Goal: Answer question/provide support: Share knowledge or assist other users

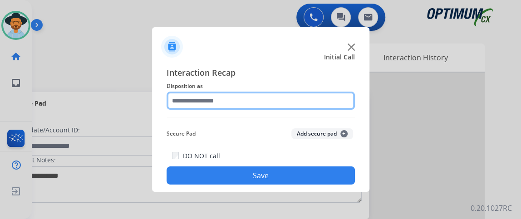
click at [208, 104] on input "text" at bounding box center [261, 101] width 188 height 18
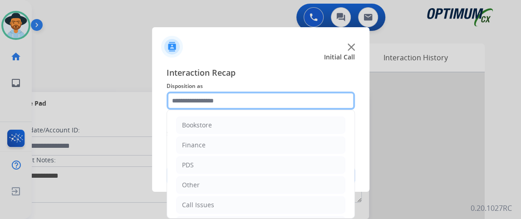
scroll to position [59, 0]
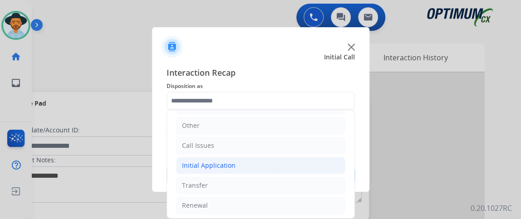
click at [255, 162] on li "Initial Application" at bounding box center [260, 165] width 169 height 17
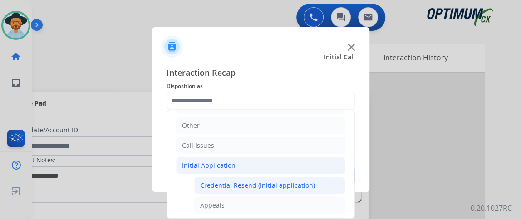
click at [257, 181] on div "Credential Resend (Initial application)" at bounding box center [257, 185] width 115 height 9
type input "**********"
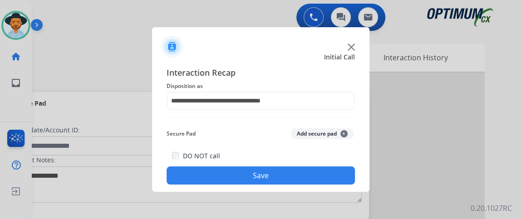
click at [254, 174] on button "Save" at bounding box center [261, 176] width 188 height 18
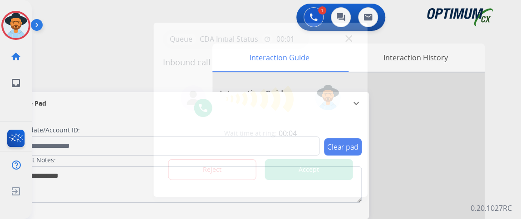
click at [0, 75] on div at bounding box center [260, 109] width 521 height 219
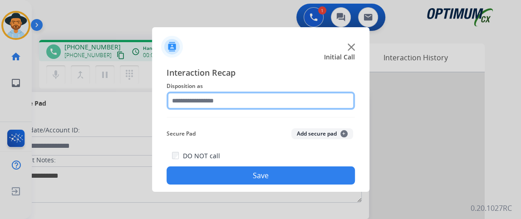
click at [237, 95] on input "text" at bounding box center [261, 101] width 188 height 18
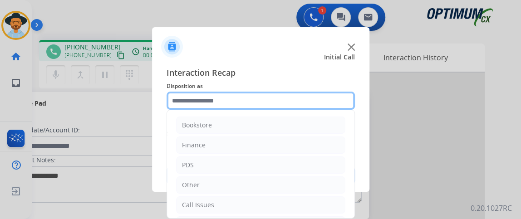
scroll to position [59, 0]
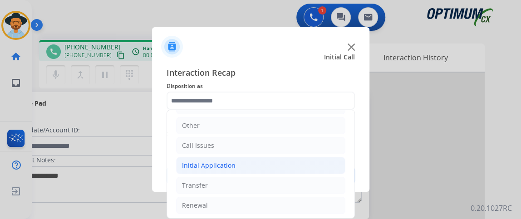
click at [289, 164] on li "Initial Application" at bounding box center [260, 165] width 169 height 17
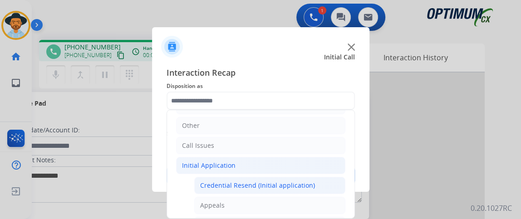
click at [284, 186] on div "Credential Resend (Initial application)" at bounding box center [257, 185] width 115 height 9
type input "**********"
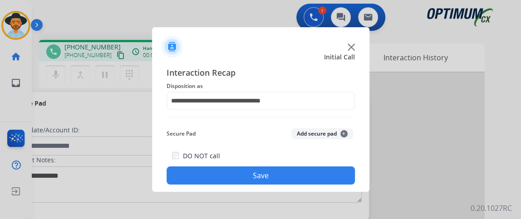
click at [273, 179] on button "Save" at bounding box center [261, 176] width 188 height 18
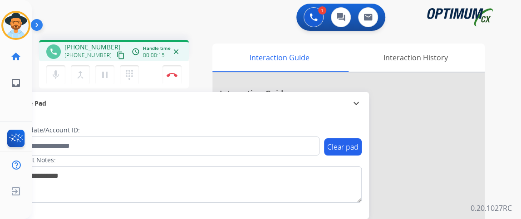
click at [117, 58] on mat-icon "content_copy" at bounding box center [121, 55] width 8 height 8
click at [58, 77] on mat-icon "mic" at bounding box center [55, 74] width 11 height 11
click at [53, 79] on mat-icon "mic_off" at bounding box center [55, 74] width 11 height 11
click at [56, 82] on button "mic Mute" at bounding box center [55, 74] width 19 height 19
click at [56, 82] on button "mic_off Mute" at bounding box center [55, 74] width 19 height 19
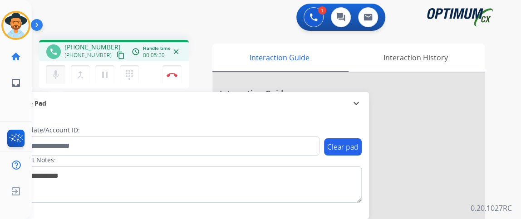
click at [60, 73] on mat-icon "mic" at bounding box center [55, 74] width 11 height 11
click at [60, 73] on mat-icon "mic_off" at bounding box center [55, 74] width 11 height 11
click at [63, 77] on button "mic Mute" at bounding box center [55, 74] width 19 height 19
click at [59, 73] on mat-icon "mic_off" at bounding box center [55, 74] width 11 height 11
click at [56, 68] on button "mic Mute" at bounding box center [55, 74] width 19 height 19
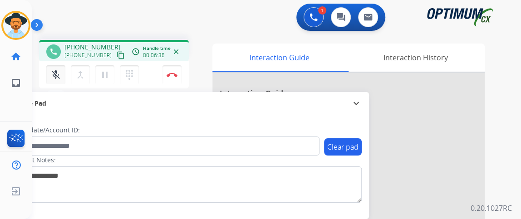
click at [57, 67] on button "mic_off Mute" at bounding box center [55, 74] width 19 height 19
click at [57, 73] on mat-icon "mic" at bounding box center [55, 74] width 11 height 11
click at [57, 74] on mat-icon "mic_off" at bounding box center [55, 74] width 11 height 11
click at [166, 68] on button "Disconnect" at bounding box center [171, 74] width 19 height 19
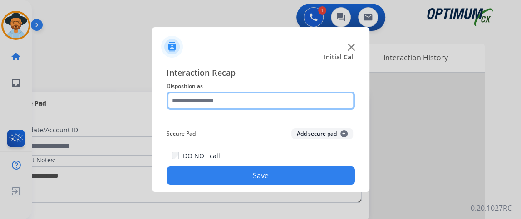
click at [236, 94] on input "text" at bounding box center [261, 101] width 188 height 18
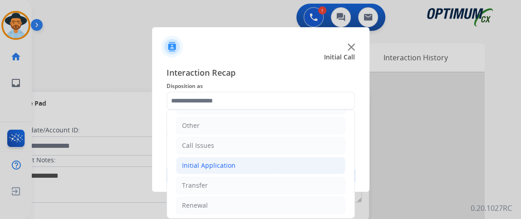
click at [254, 166] on li "Initial Application" at bounding box center [260, 165] width 169 height 17
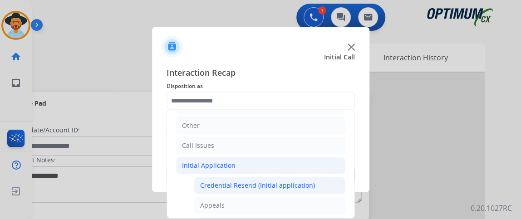
click at [256, 177] on li "Credential Resend (Initial application)" at bounding box center [269, 185] width 151 height 17
type input "**********"
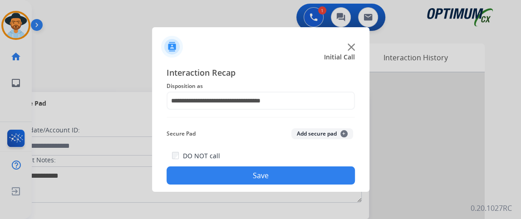
click at [256, 177] on button "Save" at bounding box center [261, 176] width 188 height 18
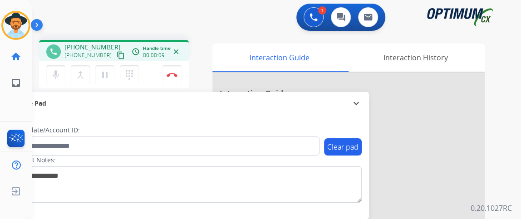
click at [116, 54] on div "+16308545126 content_copy" at bounding box center [95, 55] width 62 height 11
click at [117, 54] on mat-icon "content_copy" at bounding box center [121, 55] width 8 height 8
click at [58, 84] on div "mic Mute merge_type Bridge pause Hold dialpad Dialpad Disconnect" at bounding box center [114, 74] width 150 height 27
click at [57, 78] on mat-icon "mic" at bounding box center [55, 74] width 11 height 11
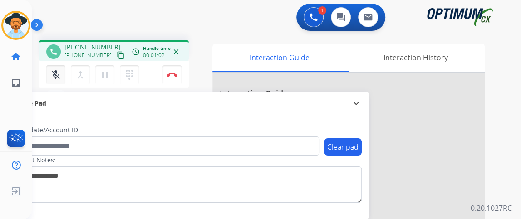
click at [57, 78] on mat-icon "mic_off" at bounding box center [55, 74] width 11 height 11
click at [143, 27] on div "1 Voice Interactions 0 Chat Interactions 0 Email Interactions" at bounding box center [271, 18] width 456 height 29
click at [117, 55] on mat-icon "content_copy" at bounding box center [121, 55] width 8 height 8
click at [169, 77] on button "Disconnect" at bounding box center [171, 74] width 19 height 19
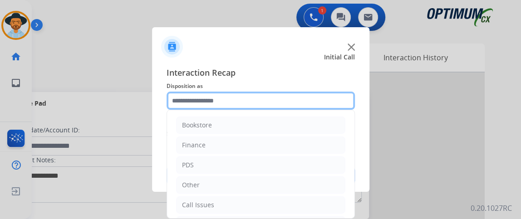
click at [288, 98] on input "text" at bounding box center [261, 101] width 188 height 18
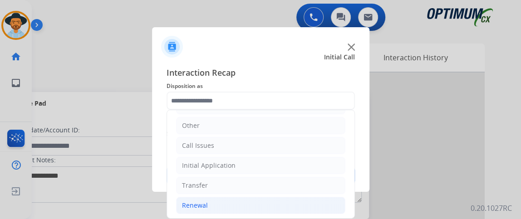
click at [298, 198] on li "Renewal" at bounding box center [260, 205] width 169 height 17
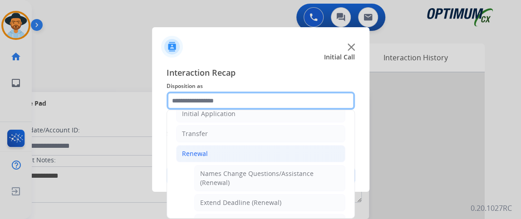
scroll to position [147, 0]
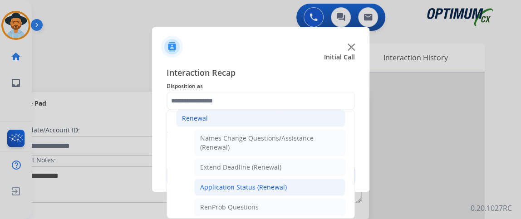
click at [314, 179] on li "Application Status (Renewal)" at bounding box center [269, 187] width 151 height 17
type input "**********"
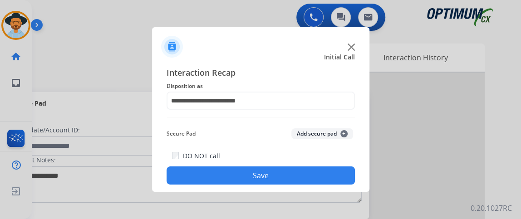
click at [314, 176] on button "Save" at bounding box center [261, 176] width 188 height 18
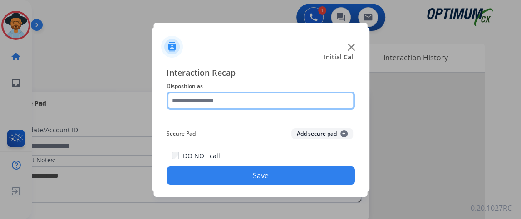
click at [285, 108] on input "text" at bounding box center [261, 101] width 188 height 18
click at [286, 108] on input "text" at bounding box center [261, 101] width 188 height 18
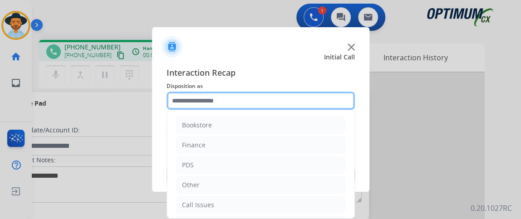
scroll to position [59, 0]
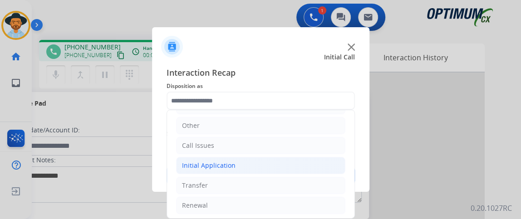
click at [298, 162] on li "Initial Application" at bounding box center [260, 165] width 169 height 17
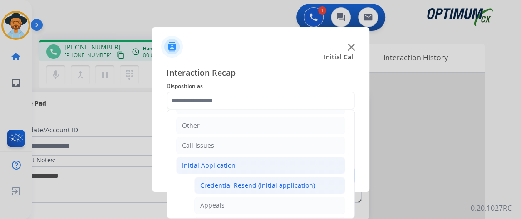
click at [294, 181] on div "Credential Resend (Initial application)" at bounding box center [257, 185] width 115 height 9
type input "**********"
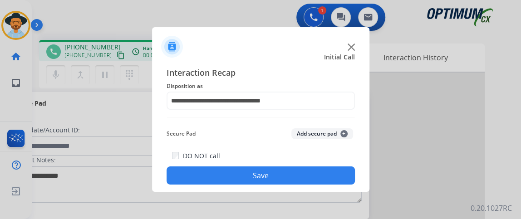
click at [292, 177] on button "Save" at bounding box center [261, 176] width 188 height 18
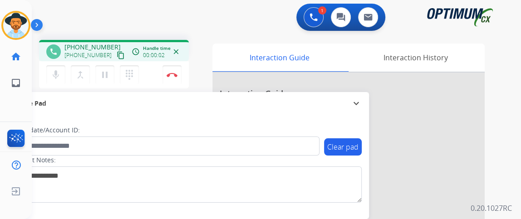
click at [117, 54] on mat-icon "content_copy" at bounding box center [121, 55] width 8 height 8
click at [57, 73] on mat-icon "mic" at bounding box center [55, 74] width 11 height 11
click at [64, 72] on button "mic_off Mute" at bounding box center [55, 74] width 19 height 19
click at [60, 67] on button "mic Mute" at bounding box center [55, 74] width 19 height 19
click at [60, 68] on button "mic_off Mute" at bounding box center [55, 74] width 19 height 19
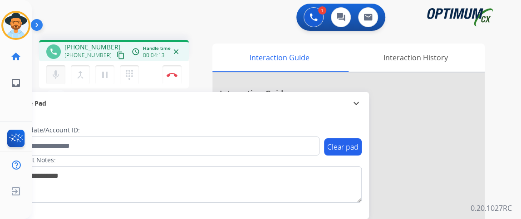
click at [51, 80] on button "mic Mute" at bounding box center [55, 74] width 19 height 19
click at [57, 79] on mat-icon "mic_off" at bounding box center [55, 74] width 11 height 11
click at [68, 66] on div "mic Mute merge_type Bridge pause Hold dialpad Dialpad" at bounding box center [95, 74] width 98 height 19
click at [56, 71] on mat-icon "mic" at bounding box center [55, 74] width 11 height 11
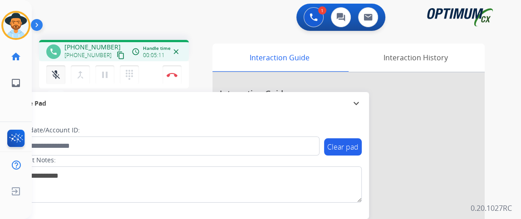
click at [55, 75] on mat-icon "mic_off" at bounding box center [55, 74] width 11 height 11
click at [59, 70] on mat-icon "mic" at bounding box center [55, 74] width 11 height 11
click at [60, 78] on mat-icon "mic_off" at bounding box center [55, 74] width 11 height 11
click at [46, 83] on div "mic Mute merge_type Bridge pause Hold dialpad Dialpad" at bounding box center [95, 74] width 98 height 19
click at [54, 77] on mat-icon "mic" at bounding box center [55, 74] width 11 height 11
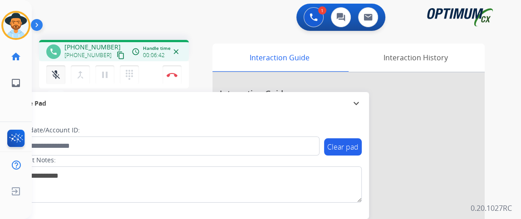
click at [55, 76] on mat-icon "mic_off" at bounding box center [55, 74] width 11 height 11
click at [58, 75] on mat-icon "mic" at bounding box center [55, 74] width 11 height 11
click at [56, 77] on mat-icon "mic_off" at bounding box center [55, 74] width 11 height 11
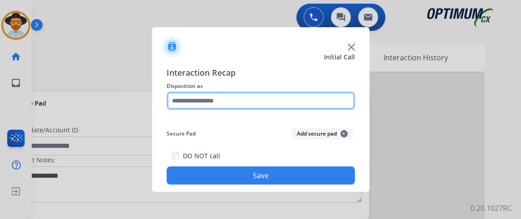
click at [265, 100] on input "text" at bounding box center [261, 101] width 188 height 18
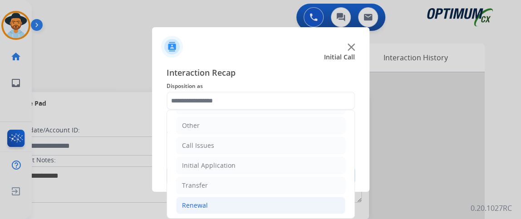
click at [237, 206] on li "Renewal" at bounding box center [260, 205] width 169 height 17
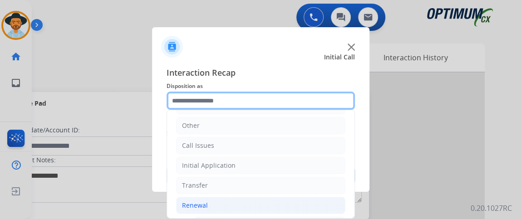
scroll to position [190, 0]
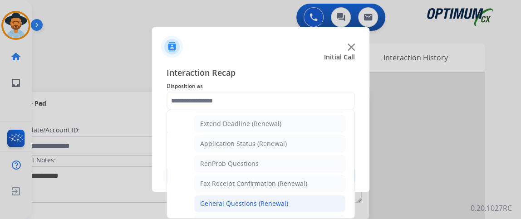
click at [289, 195] on li "General Questions (Renewal)" at bounding box center [269, 203] width 151 height 17
type input "**********"
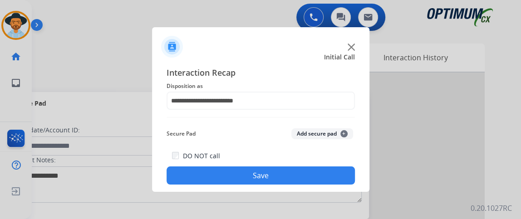
click at [284, 181] on button "Save" at bounding box center [261, 176] width 188 height 18
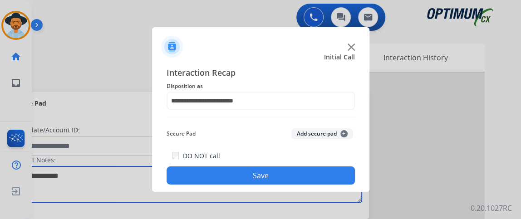
click at [284, 181] on textarea at bounding box center [186, 185] width 350 height 36
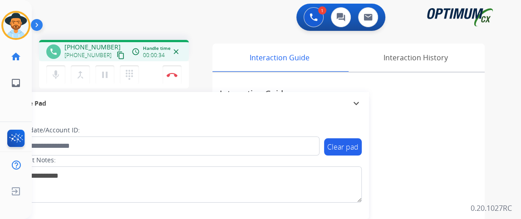
click at [117, 57] on mat-icon "content_copy" at bounding box center [121, 55] width 8 height 8
click at [59, 77] on mat-icon "mic" at bounding box center [55, 74] width 11 height 11
click at [59, 77] on mat-icon "mic_off" at bounding box center [55, 74] width 11 height 11
click at [60, 71] on mat-icon "mic" at bounding box center [55, 74] width 11 height 11
click at [60, 71] on mat-icon "mic_off" at bounding box center [55, 74] width 11 height 11
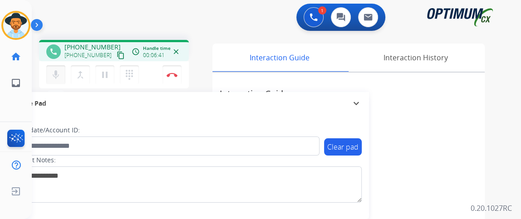
click at [62, 73] on button "mic Mute" at bounding box center [55, 74] width 19 height 19
click at [60, 77] on mat-icon "mic_off" at bounding box center [55, 74] width 11 height 11
click at [51, 75] on mat-icon "mic" at bounding box center [55, 74] width 11 height 11
click at [61, 71] on button "mic_off Mute" at bounding box center [55, 74] width 19 height 19
click at [59, 81] on button "mic Mute" at bounding box center [55, 74] width 19 height 19
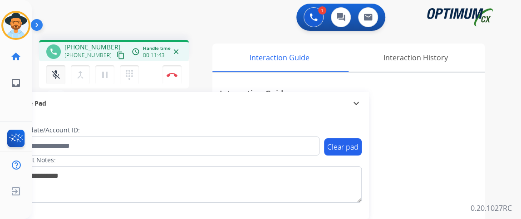
click at [59, 80] on button "mic_off Mute" at bounding box center [55, 74] width 19 height 19
click at [170, 73] on img at bounding box center [172, 75] width 11 height 5
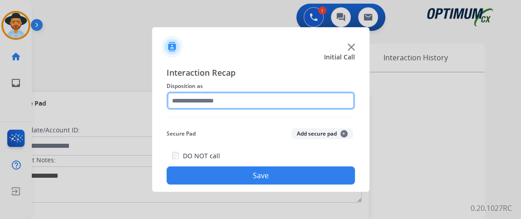
click at [255, 106] on input "text" at bounding box center [261, 101] width 188 height 18
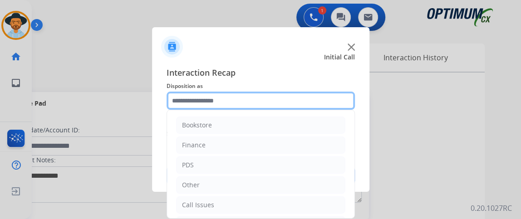
scroll to position [59, 0]
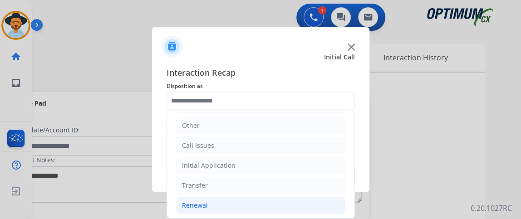
click at [275, 204] on li "Renewal" at bounding box center [260, 205] width 169 height 17
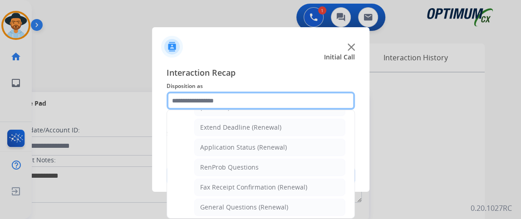
scroll to position [206, 0]
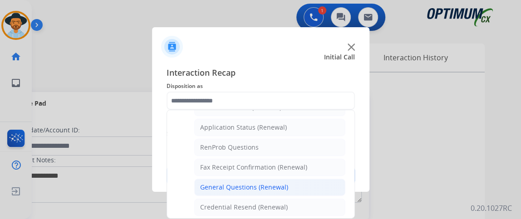
click at [328, 185] on li "General Questions (Renewal)" at bounding box center [269, 187] width 151 height 17
type input "**********"
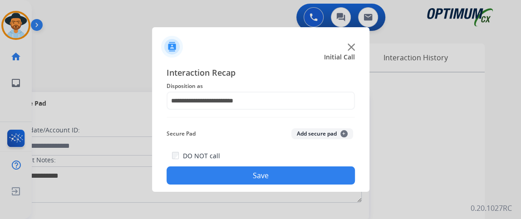
click at [327, 181] on button "Save" at bounding box center [261, 176] width 188 height 18
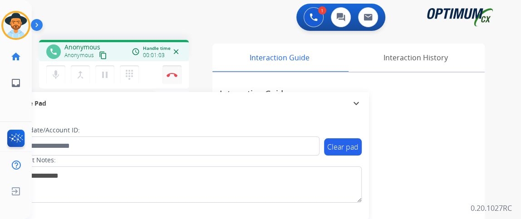
click at [172, 79] on button "Disconnect" at bounding box center [171, 74] width 19 height 19
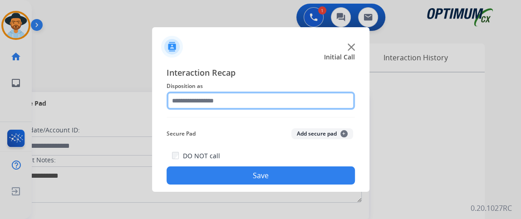
click at [271, 101] on input "text" at bounding box center [261, 101] width 188 height 18
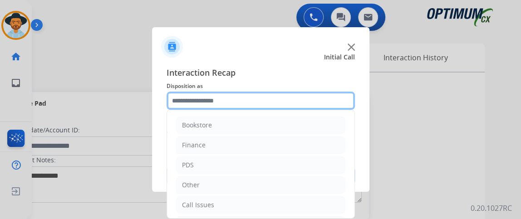
scroll to position [59, 0]
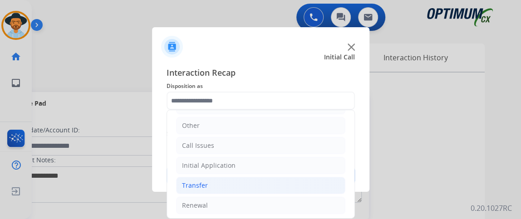
click at [290, 182] on li "Transfer" at bounding box center [260, 185] width 169 height 17
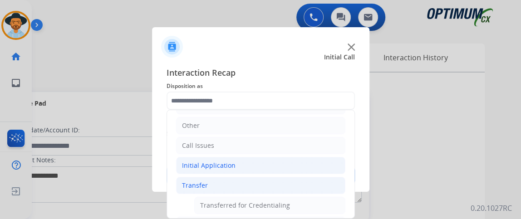
click at [283, 168] on li "Initial Application" at bounding box center [260, 165] width 169 height 17
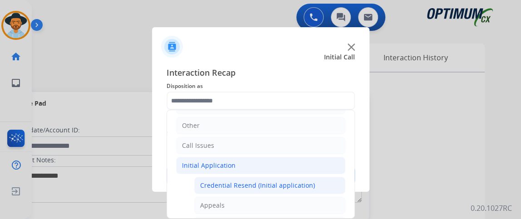
click at [284, 182] on div "Credential Resend (Initial application)" at bounding box center [257, 185] width 115 height 9
type input "**********"
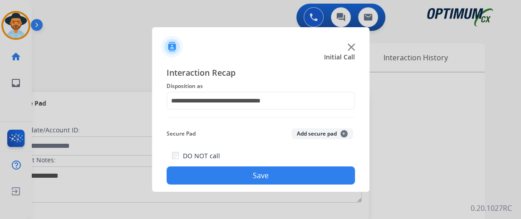
click at [279, 175] on button "Save" at bounding box center [261, 176] width 188 height 18
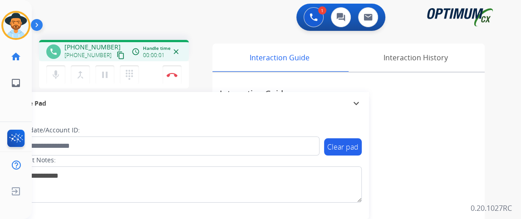
click at [117, 53] on mat-icon "content_copy" at bounding box center [121, 55] width 8 height 8
click at [177, 74] on button "Disconnect" at bounding box center [171, 74] width 19 height 19
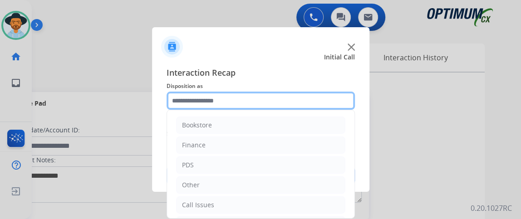
click at [235, 104] on input "text" at bounding box center [261, 101] width 188 height 18
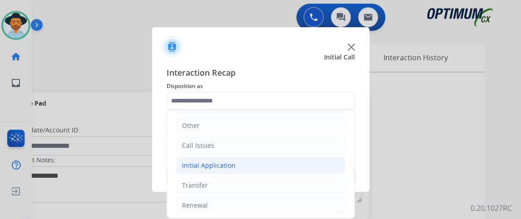
click at [304, 165] on li "Initial Application" at bounding box center [260, 165] width 169 height 17
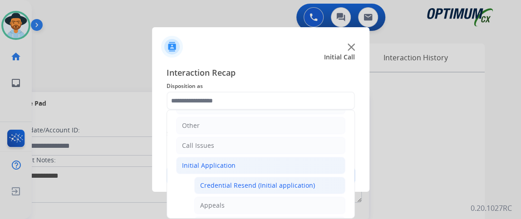
click at [304, 181] on div "Credential Resend (Initial application)" at bounding box center [257, 185] width 115 height 9
type input "**********"
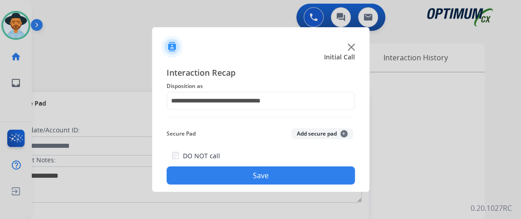
click at [273, 186] on div "**********" at bounding box center [260, 125] width 217 height 133
click at [267, 177] on button "Save" at bounding box center [261, 176] width 188 height 18
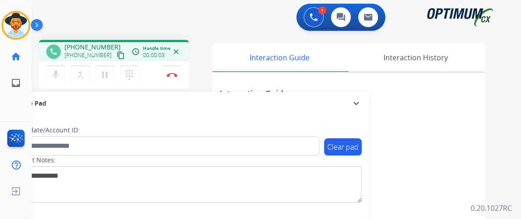
click at [117, 52] on mat-icon "content_copy" at bounding box center [121, 55] width 8 height 8
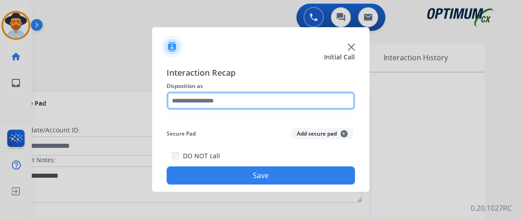
click at [199, 98] on input "text" at bounding box center [261, 101] width 188 height 18
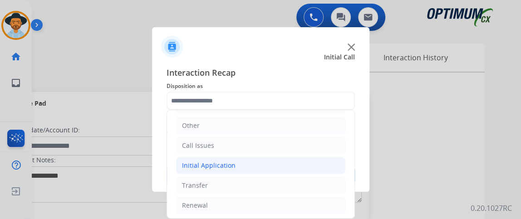
click at [252, 162] on li "Initial Application" at bounding box center [260, 165] width 169 height 17
click at [252, 161] on li "Initial Application" at bounding box center [260, 165] width 169 height 17
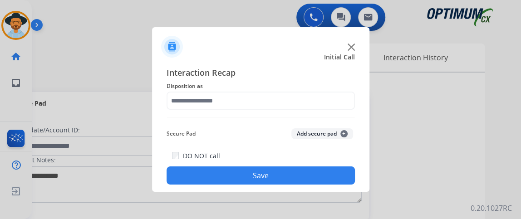
click at [302, 83] on span "Disposition as" at bounding box center [261, 86] width 188 height 11
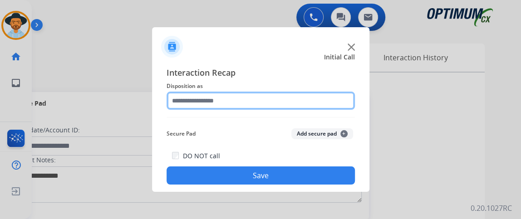
click at [298, 95] on input "text" at bounding box center [261, 101] width 188 height 18
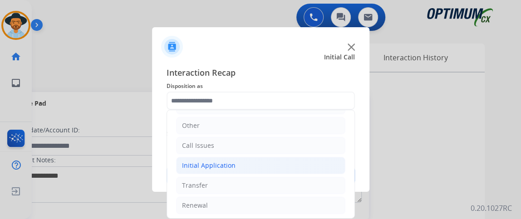
click at [288, 160] on li "Initial Application" at bounding box center [260, 165] width 169 height 17
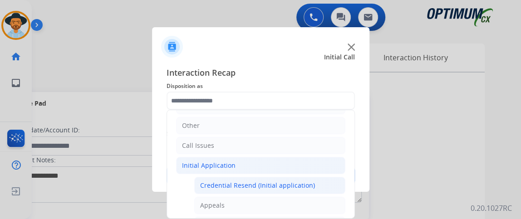
click at [285, 177] on li "Credential Resend (Initial application)" at bounding box center [269, 185] width 151 height 17
type input "**********"
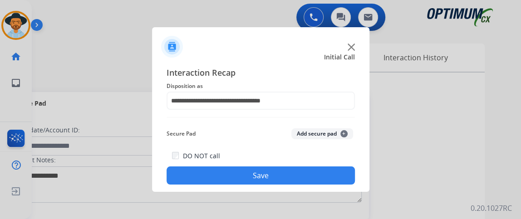
click at [285, 177] on button "Save" at bounding box center [261, 176] width 188 height 18
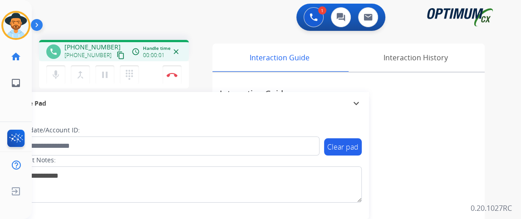
click at [115, 59] on button "content_copy" at bounding box center [120, 55] width 11 height 11
click at [174, 70] on button "Disconnect" at bounding box center [171, 74] width 19 height 19
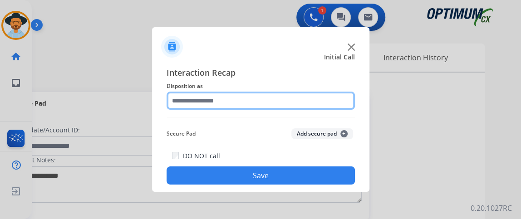
click at [284, 101] on input "text" at bounding box center [261, 101] width 188 height 18
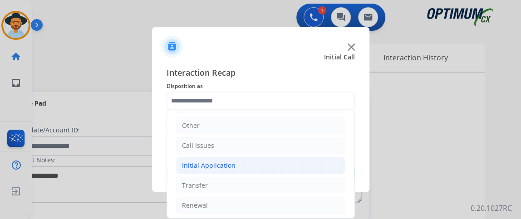
click at [286, 164] on li "Initial Application" at bounding box center [260, 165] width 169 height 17
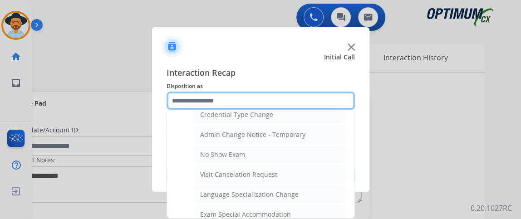
scroll to position [447, 0]
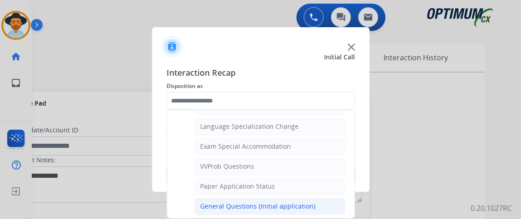
click at [285, 198] on li "General Questions (Initial application)" at bounding box center [269, 206] width 151 height 17
type input "**********"
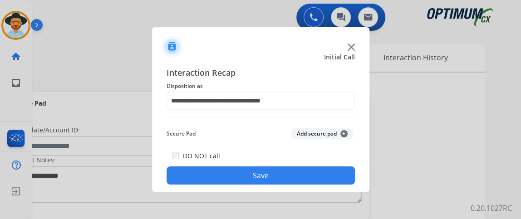
click at [294, 179] on button "Save" at bounding box center [261, 176] width 188 height 18
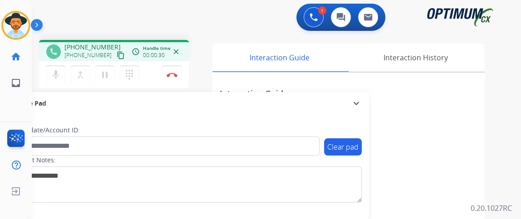
click at [118, 55] on div "phone [PHONE_NUMBER] [PHONE_NUMBER] content_copy access_time Call metrics Queue…" at bounding box center [113, 52] width 135 height 8
click at [117, 54] on mat-icon "content_copy" at bounding box center [121, 55] width 8 height 8
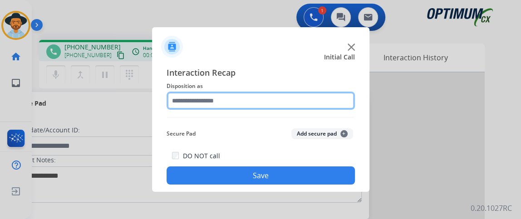
click at [249, 103] on input "text" at bounding box center [261, 101] width 188 height 18
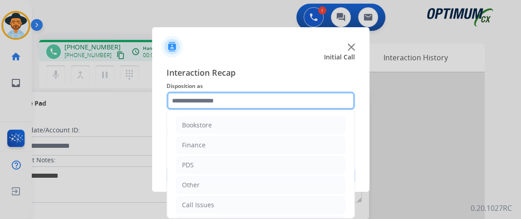
scroll to position [59, 0]
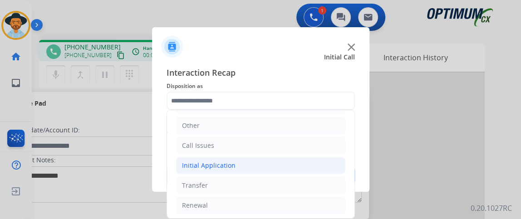
click at [265, 167] on li "Initial Application" at bounding box center [260, 165] width 169 height 17
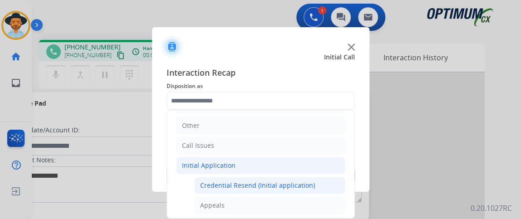
click at [264, 179] on li "Credential Resend (Initial application)" at bounding box center [269, 185] width 151 height 17
type input "**********"
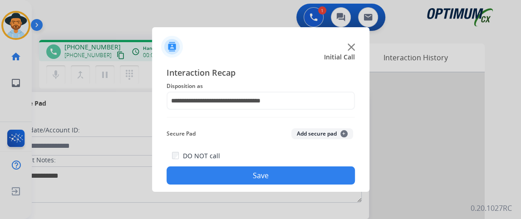
click at [264, 178] on button "Save" at bounding box center [261, 176] width 188 height 18
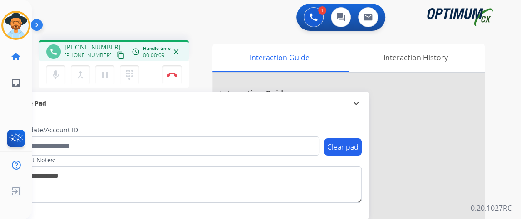
click at [122, 55] on div "phone +18123764294 +18123764294 content_copy access_time Call metrics Queue 00:…" at bounding box center [113, 52] width 135 height 8
click at [117, 55] on mat-icon "content_copy" at bounding box center [121, 55] width 8 height 8
click at [171, 70] on button "Disconnect" at bounding box center [171, 74] width 19 height 19
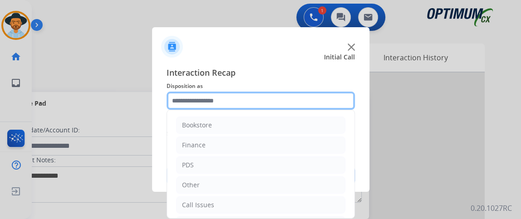
click at [264, 109] on input "text" at bounding box center [261, 101] width 188 height 18
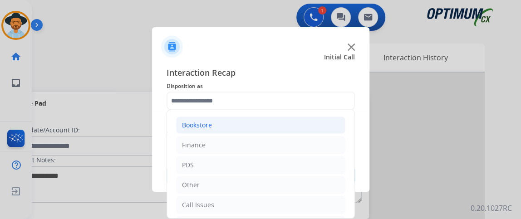
click at [259, 124] on li "Bookstore" at bounding box center [260, 125] width 169 height 17
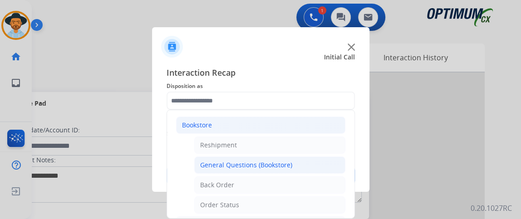
click at [264, 161] on div "General Questions (Bookstore)" at bounding box center [246, 165] width 92 height 9
type input "**********"
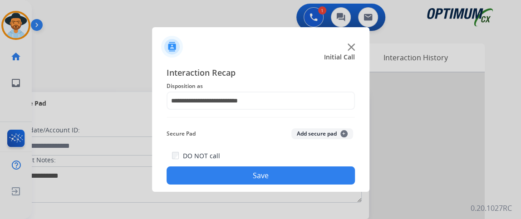
click at [263, 175] on button "Save" at bounding box center [261, 176] width 188 height 18
